Goal: Transaction & Acquisition: Purchase product/service

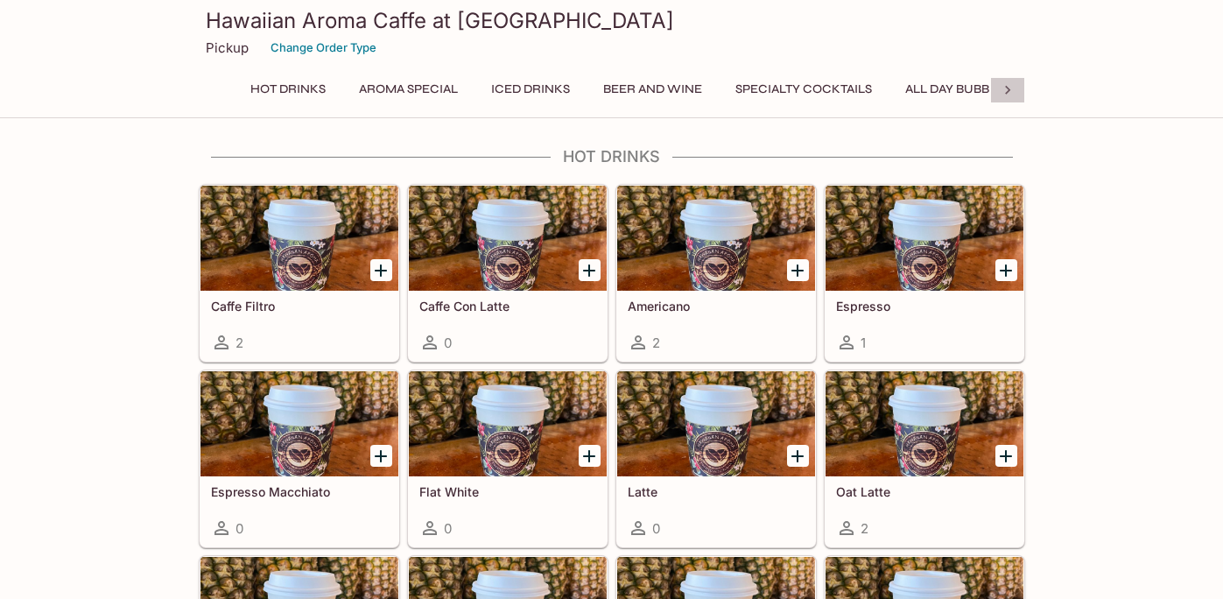
click at [1008, 89] on icon at bounding box center [1007, 90] width 5 height 9
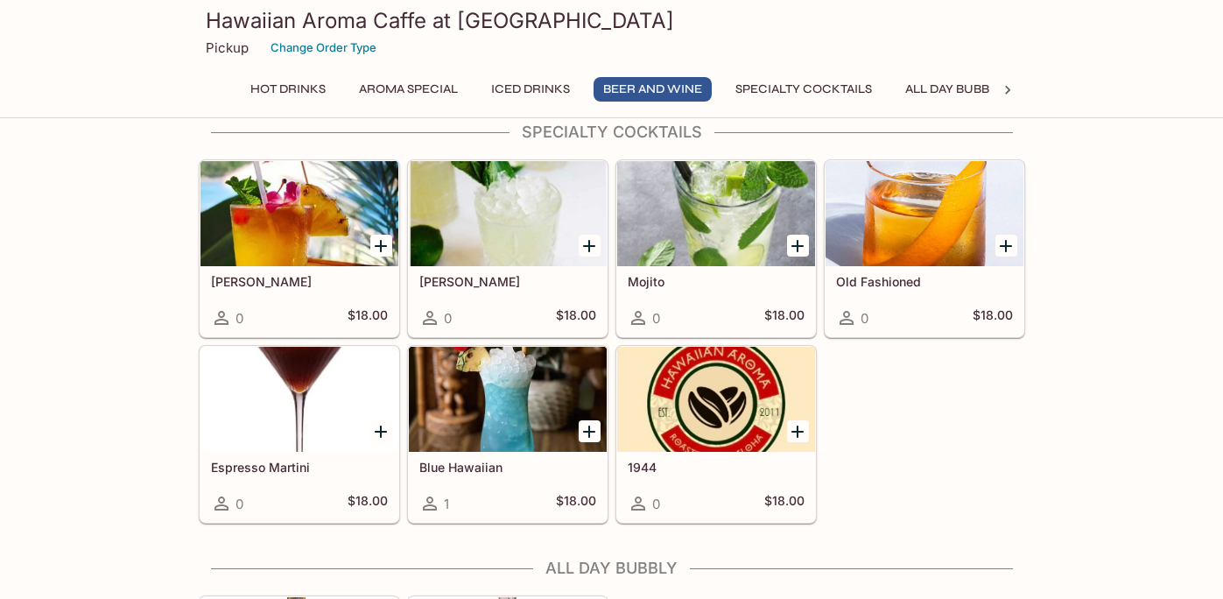
scroll to position [3058, 0]
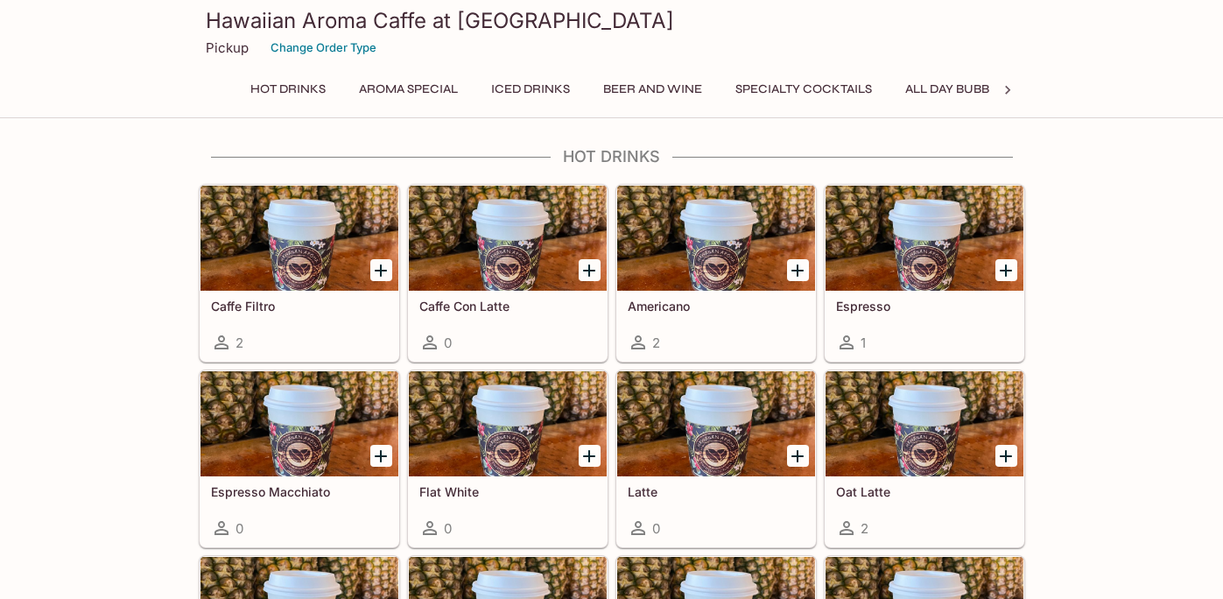
click at [1007, 94] on icon at bounding box center [1008, 90] width 18 height 18
click at [340, 47] on button "Change Order Type" at bounding box center [324, 47] width 122 height 27
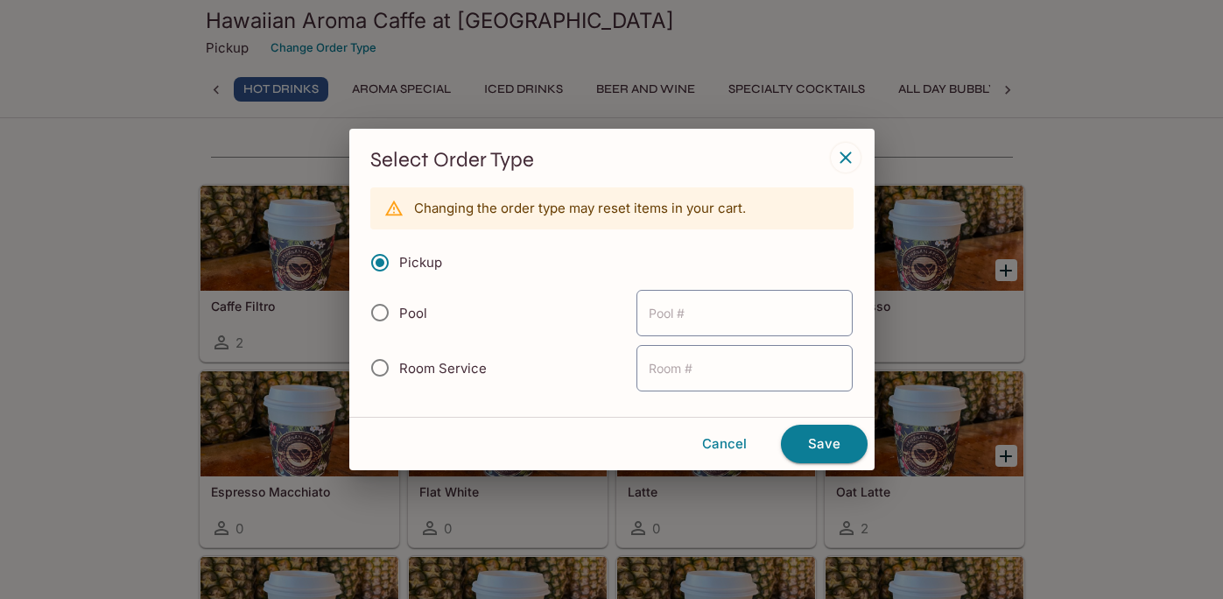
click at [835, 156] on icon "button" at bounding box center [845, 157] width 21 height 21
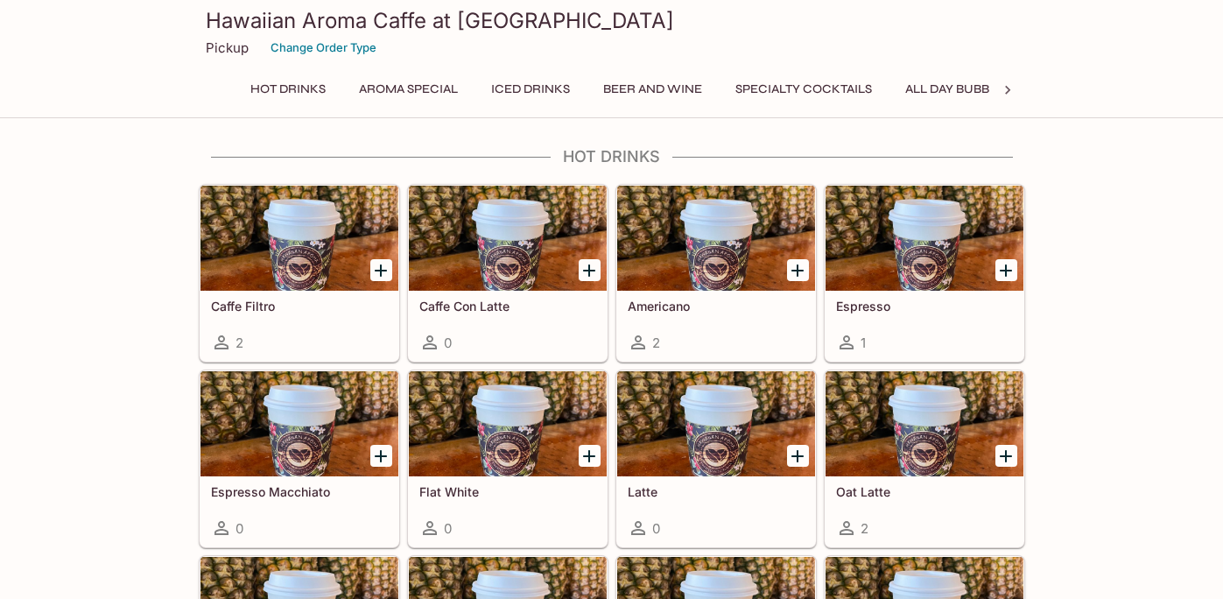
click at [999, 86] on icon at bounding box center [1008, 90] width 18 height 18
